Goal: Contribute content: Contribute content

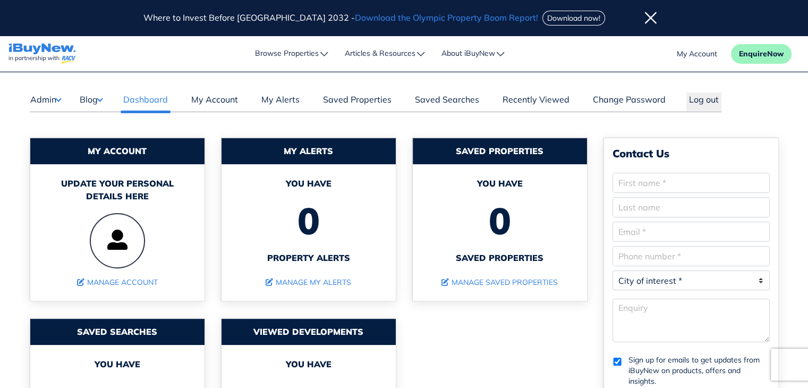
click at [95, 102] on button "Blog" at bounding box center [90, 99] width 23 height 14
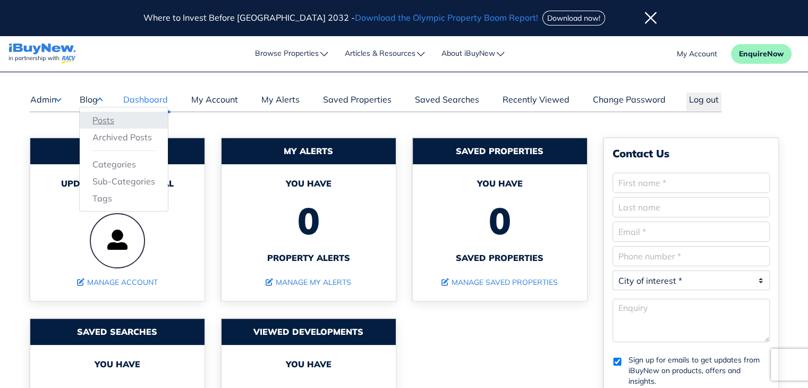
click at [98, 117] on link "Posts" at bounding box center [123, 120] width 63 height 13
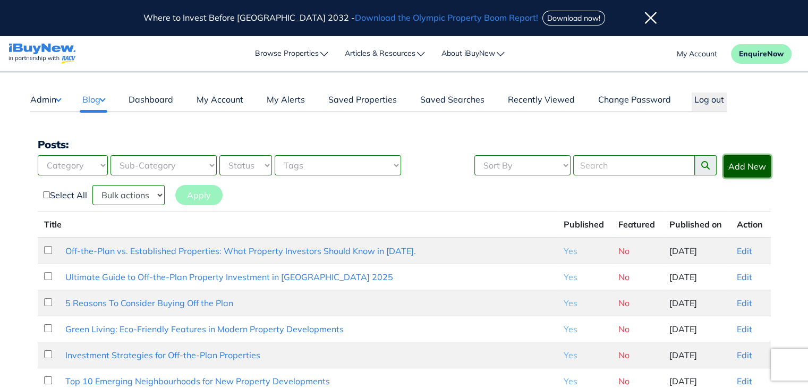
click at [750, 166] on link "Add New" at bounding box center [746, 166] width 47 height 22
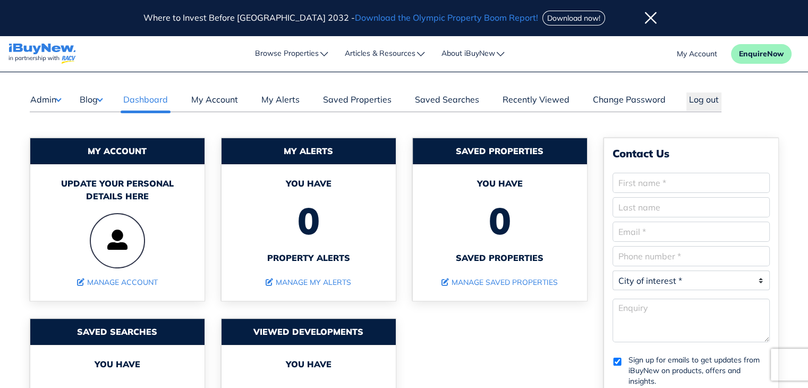
click at [102, 100] on button "Blog" at bounding box center [90, 99] width 23 height 14
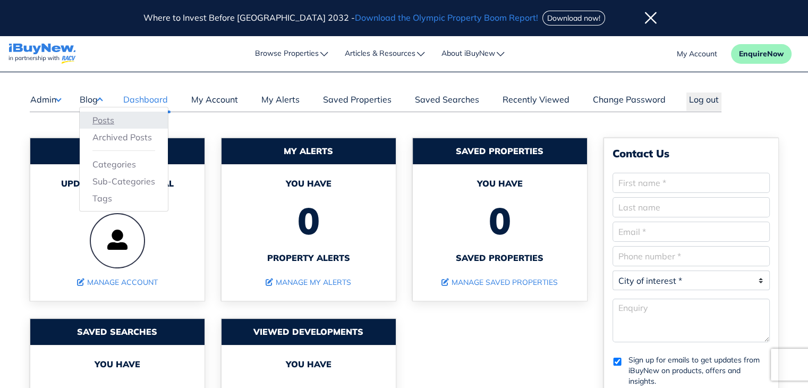
click at [106, 119] on link "Posts" at bounding box center [123, 120] width 63 height 13
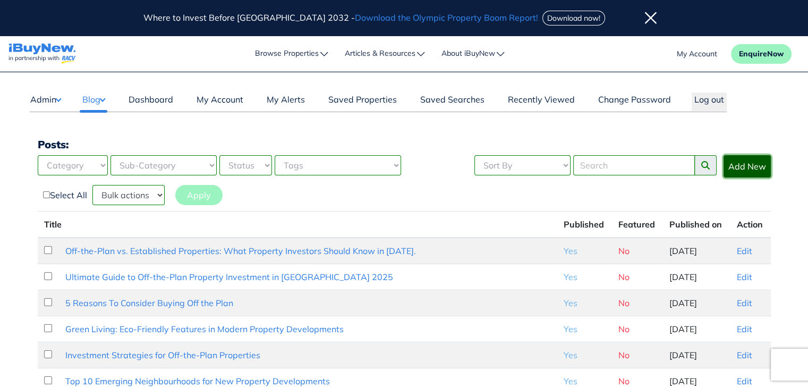
click at [757, 161] on link "Add New" at bounding box center [746, 166] width 47 height 22
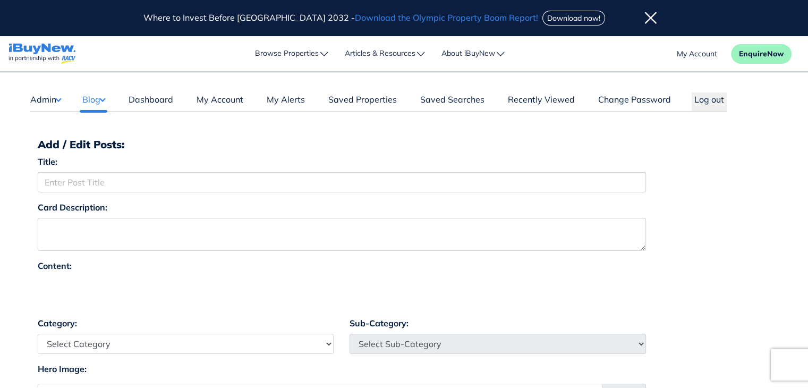
click at [519, 278] on div at bounding box center [342, 292] width 608 height 32
drag, startPoint x: 519, startPoint y: 278, endPoint x: 135, endPoint y: 294, distance: 384.3
click at [135, 294] on div at bounding box center [342, 292] width 608 height 32
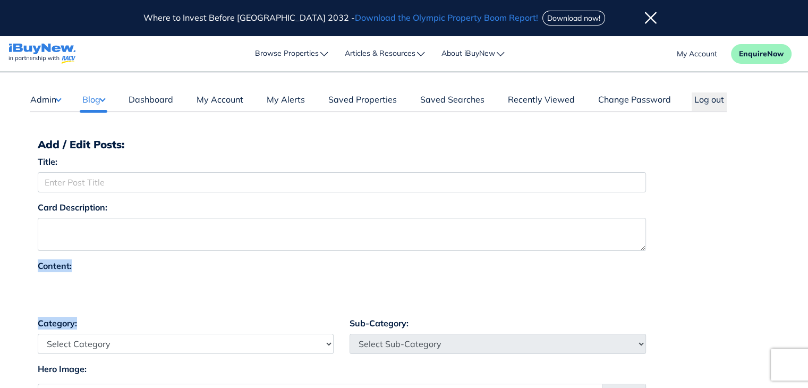
click at [64, 266] on strong "Content:" at bounding box center [55, 265] width 34 height 11
click at [60, 292] on div at bounding box center [342, 292] width 608 height 32
click at [704, 101] on button "Log out" at bounding box center [708, 101] width 35 height 19
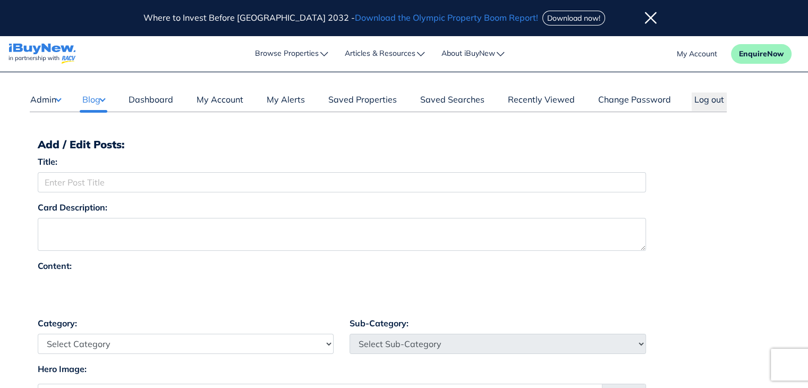
click at [56, 46] on img "navigations" at bounding box center [41, 54] width 67 height 21
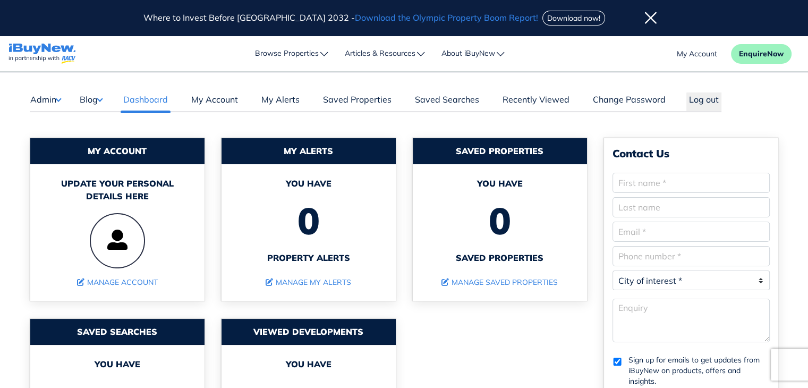
click at [94, 105] on button "Blog" at bounding box center [90, 99] width 23 height 14
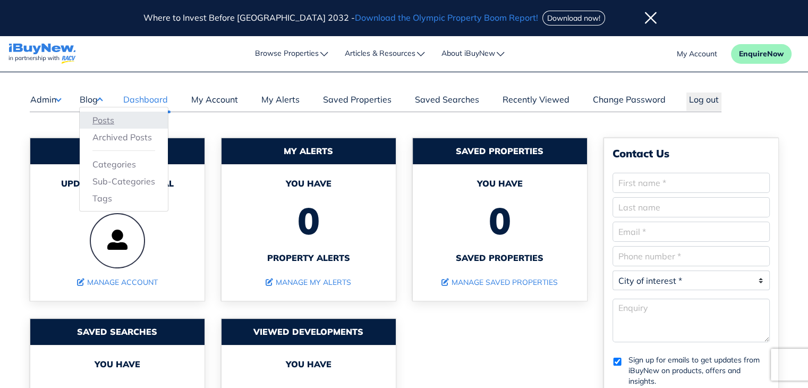
click at [102, 118] on link "Posts" at bounding box center [123, 120] width 63 height 13
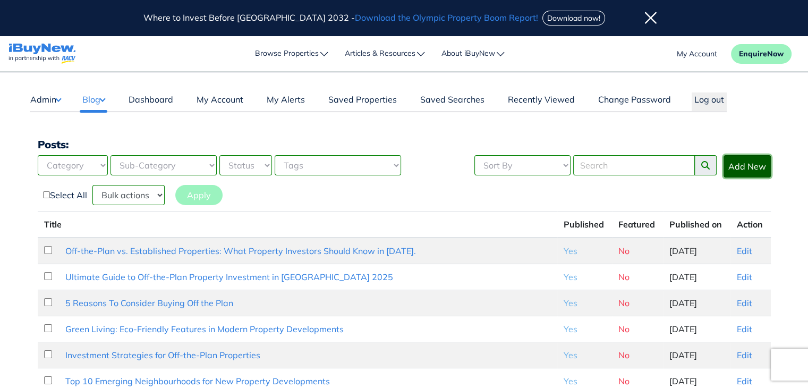
click at [748, 161] on link "Add New" at bounding box center [746, 166] width 47 height 22
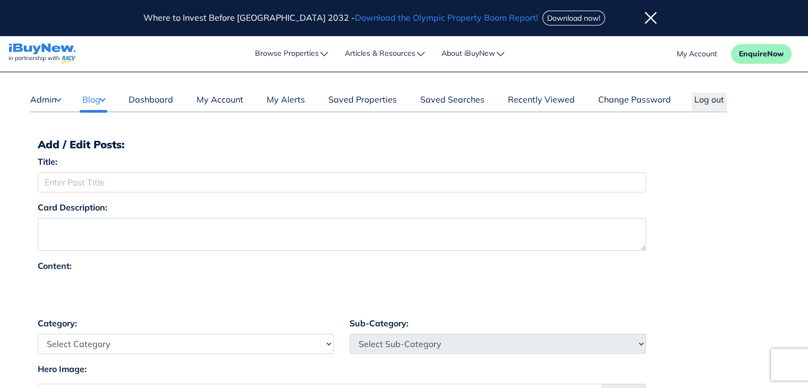
click at [102, 101] on button "Blog" at bounding box center [93, 99] width 29 height 14
click at [107, 114] on link "Posts" at bounding box center [123, 120] width 63 height 13
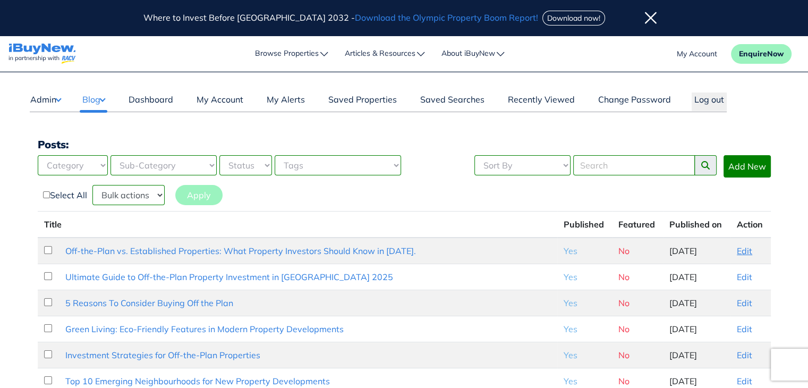
click at [737, 245] on link "Edit" at bounding box center [744, 250] width 15 height 11
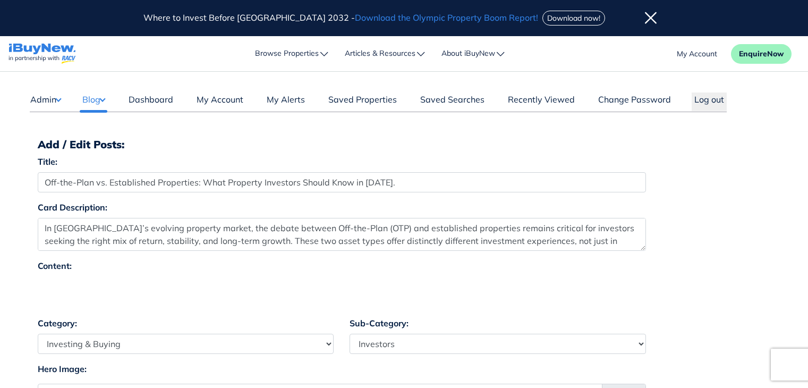
select select "4"
select select "17"
select select "7"
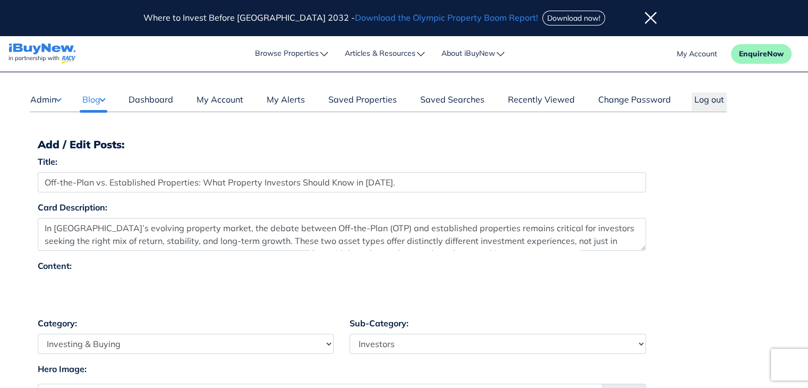
click at [42, 41] on link "navigations" at bounding box center [41, 54] width 67 height 26
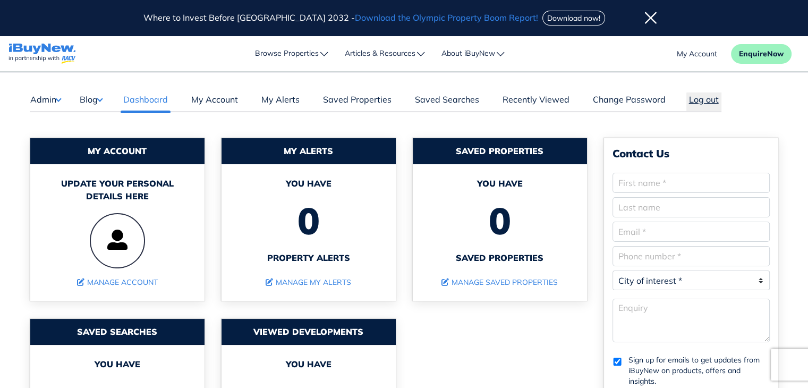
click at [703, 101] on button "Log out" at bounding box center [703, 101] width 35 height 19
